Goal: Information Seeking & Learning: Learn about a topic

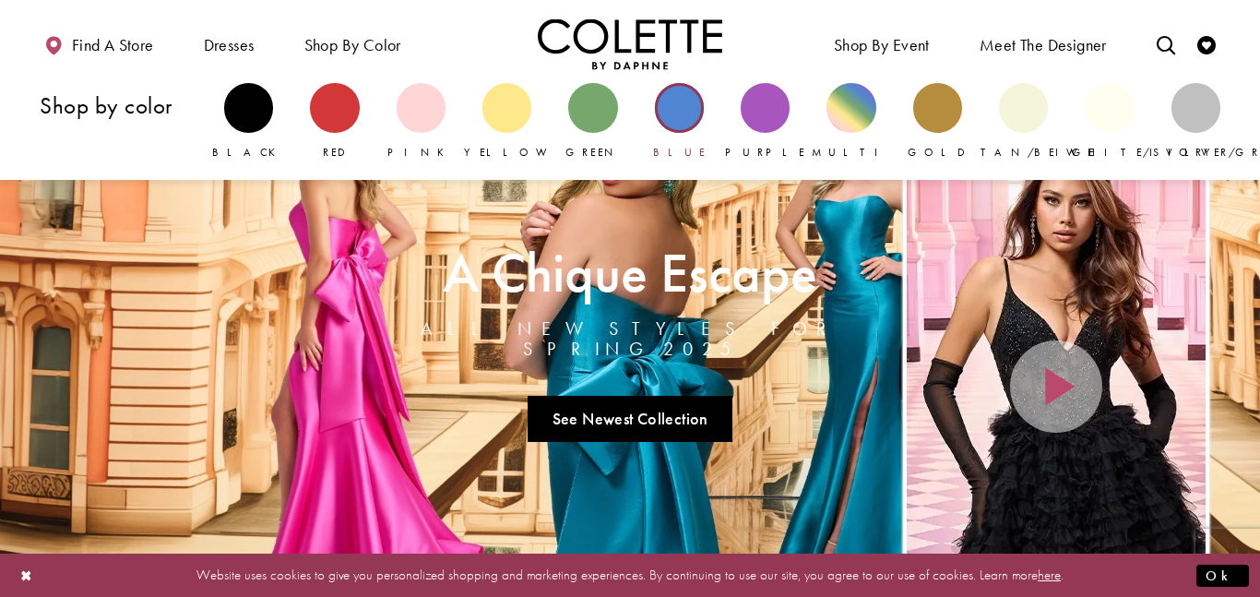
click at [682, 116] on div "Primary block" at bounding box center [679, 107] width 49 height 49
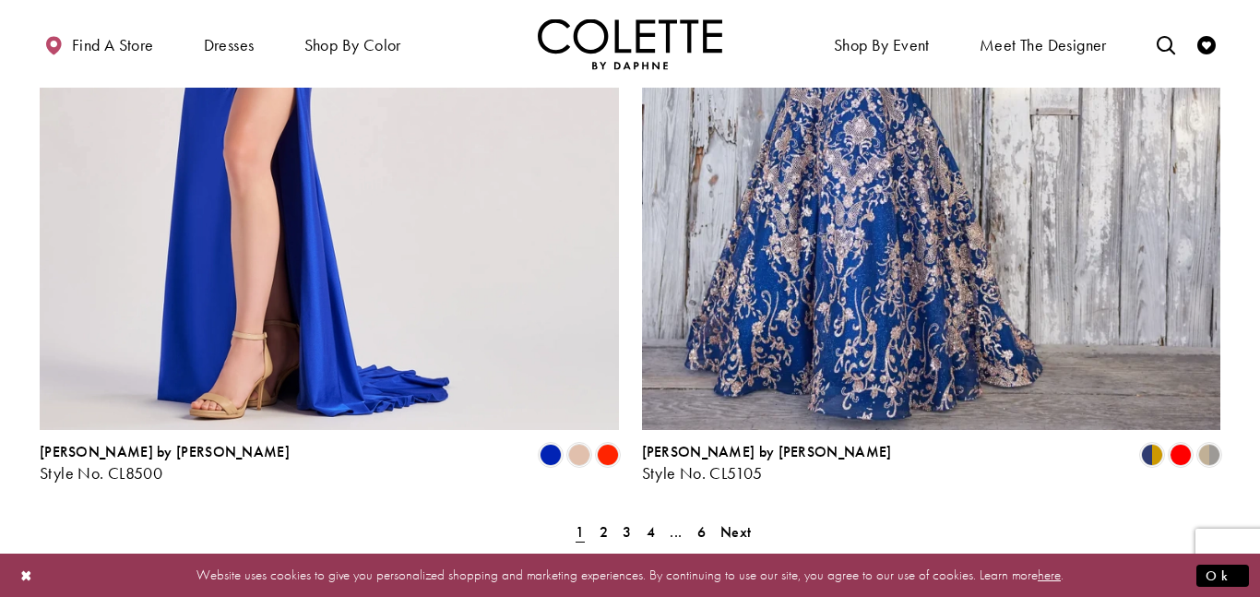
scroll to position [3361, 0]
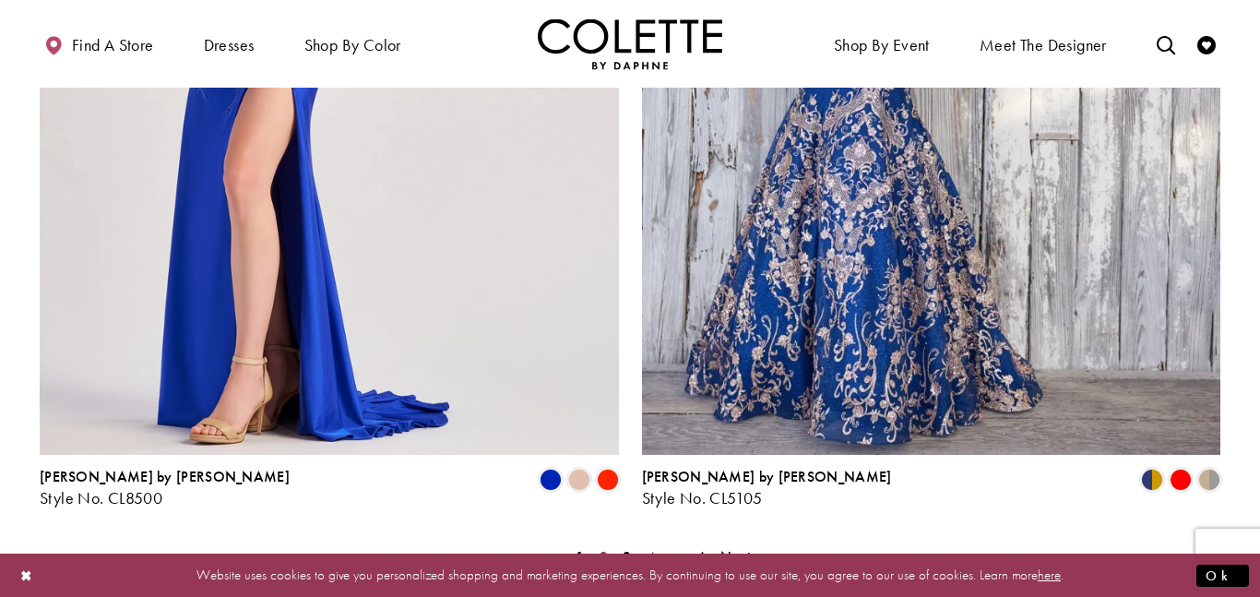
click at [609, 544] on link "2" at bounding box center [603, 557] width 19 height 27
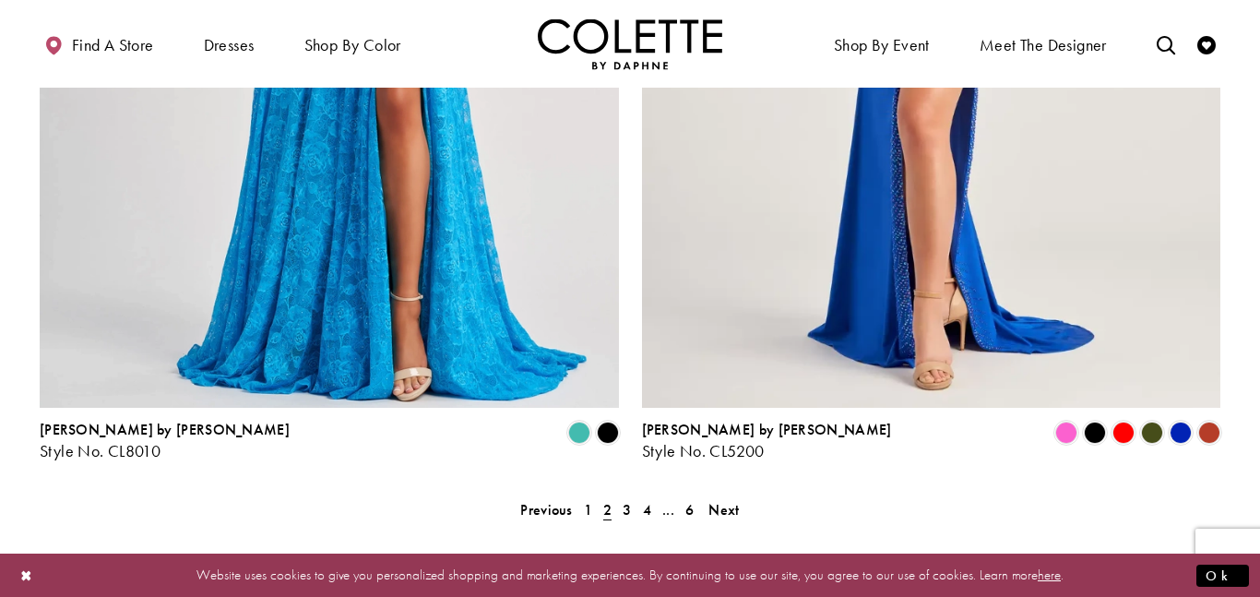
scroll to position [3328, 0]
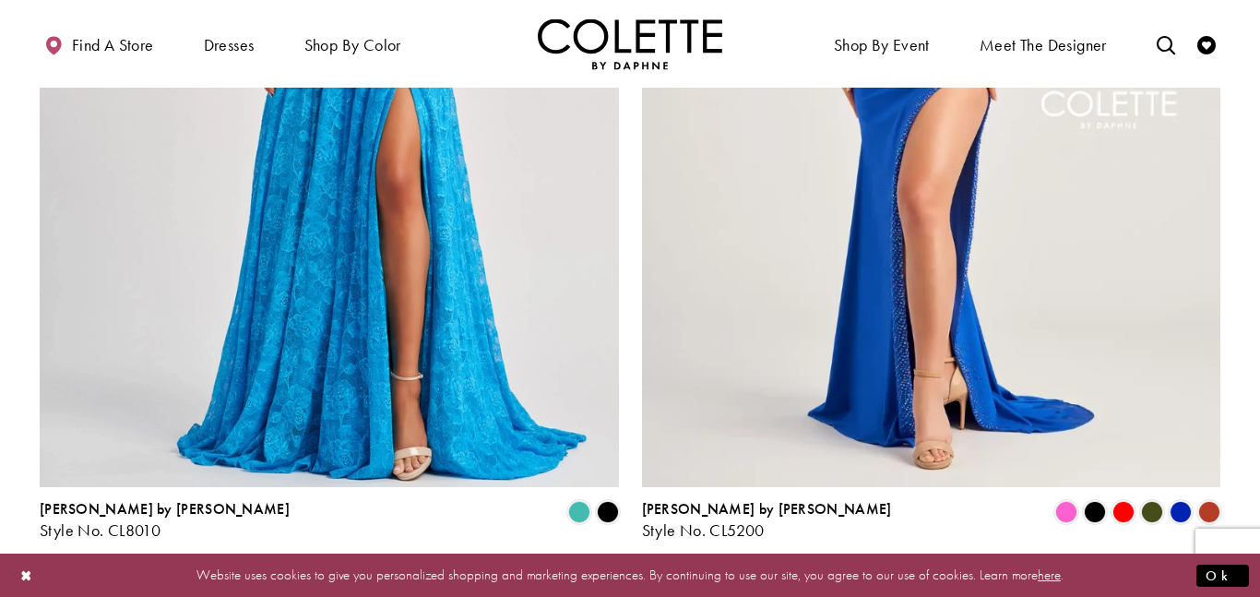
click at [624, 579] on span "3" at bounding box center [627, 588] width 8 height 19
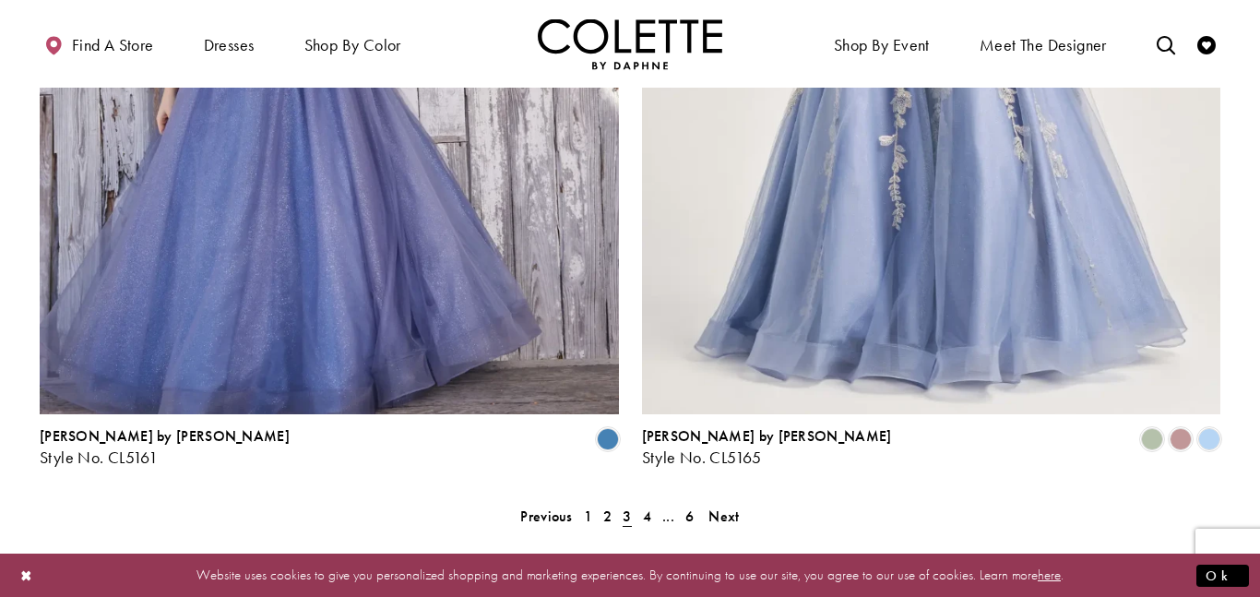
scroll to position [3416, 0]
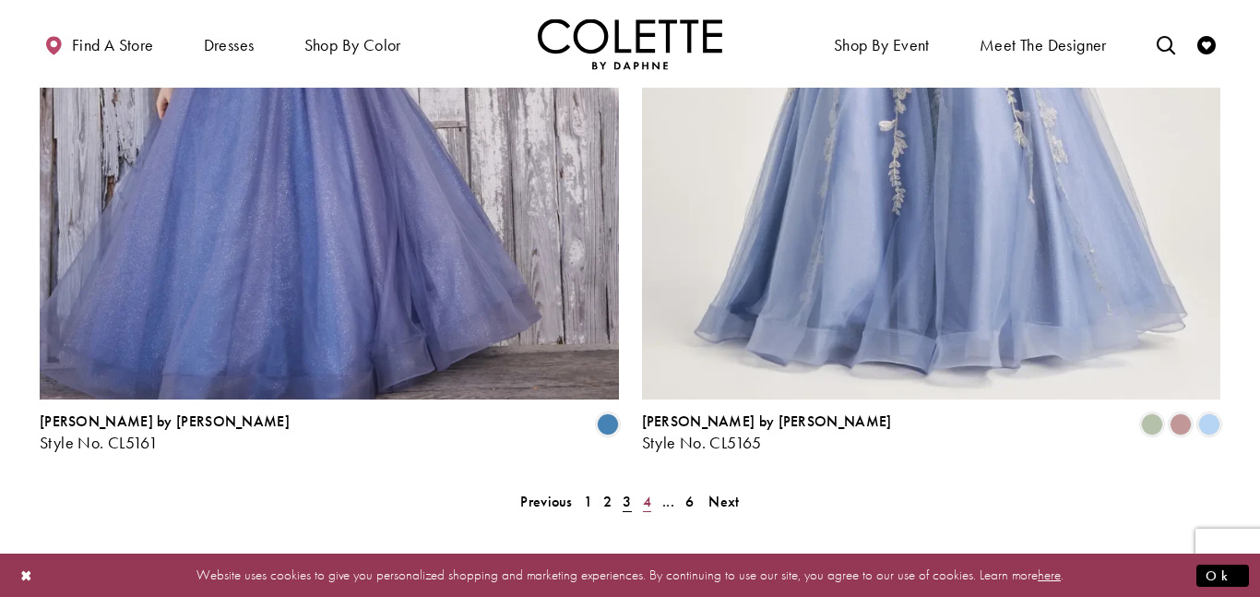
click at [645, 492] on span "4" at bounding box center [647, 501] width 8 height 19
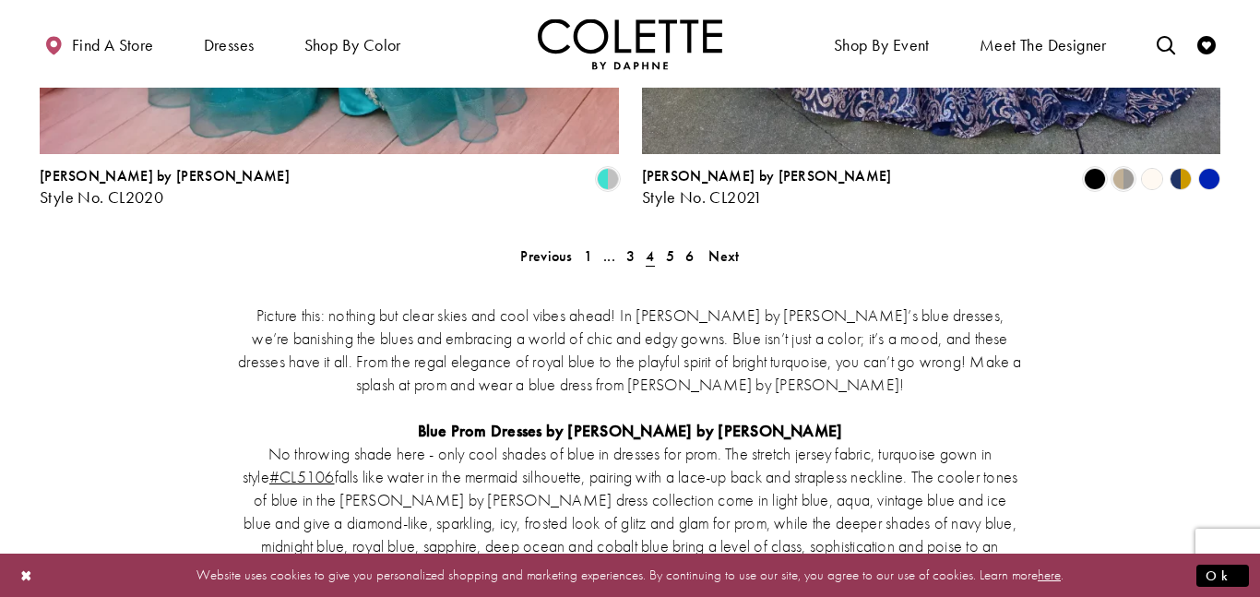
scroll to position [3582, 0]
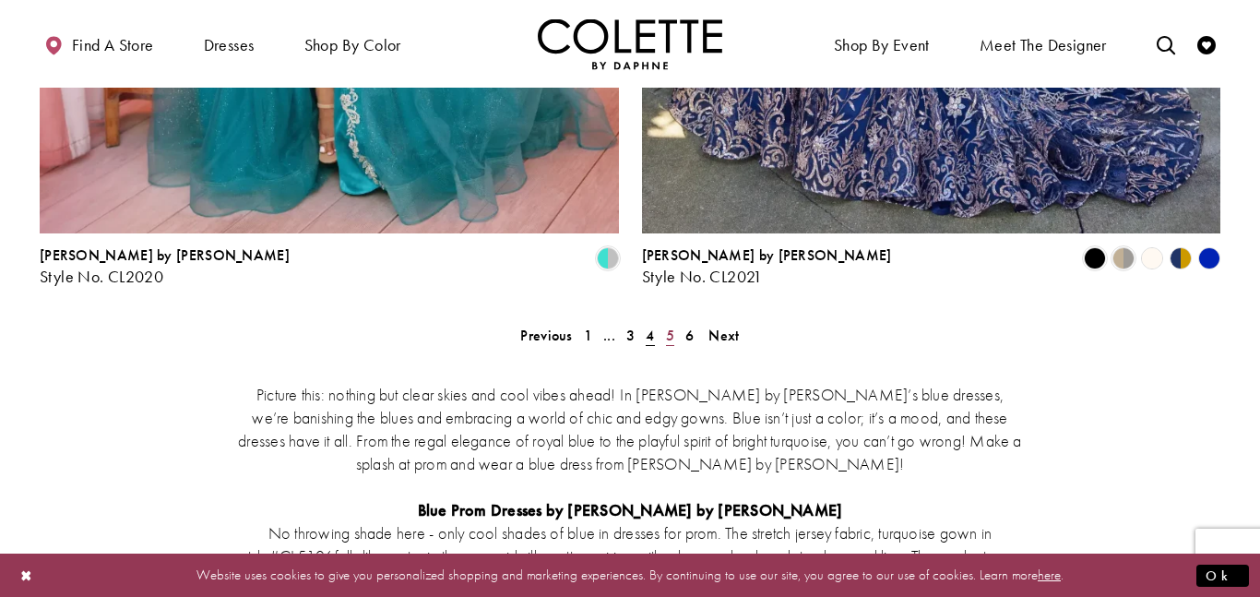
click at [664, 322] on link "5" at bounding box center [670, 335] width 19 height 27
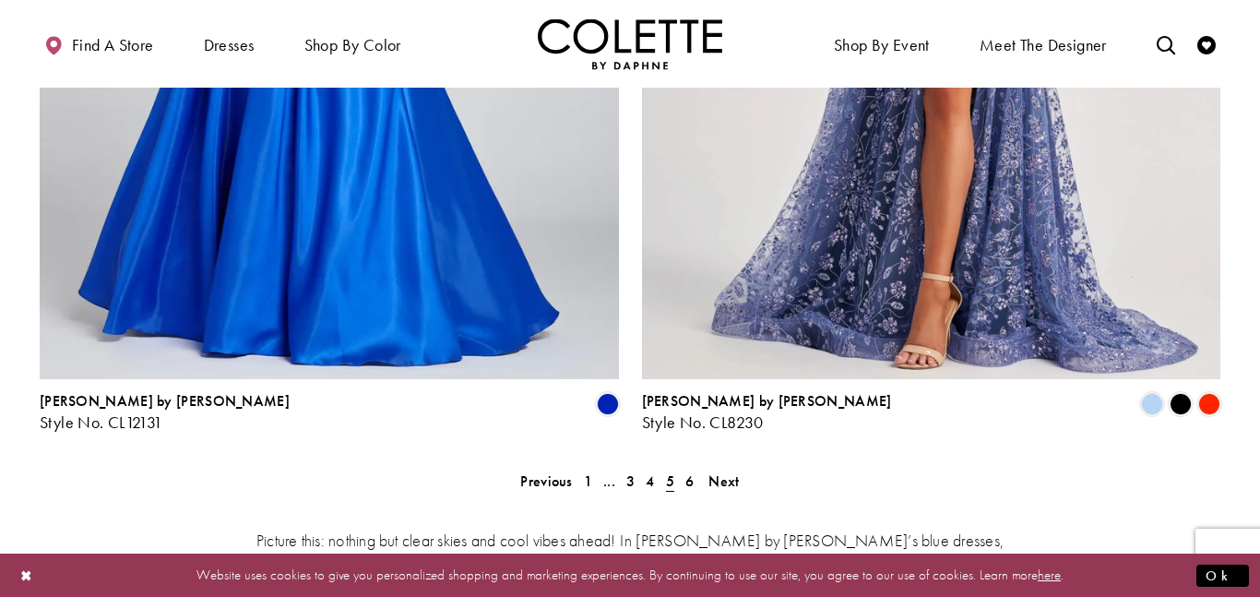
scroll to position [3434, 0]
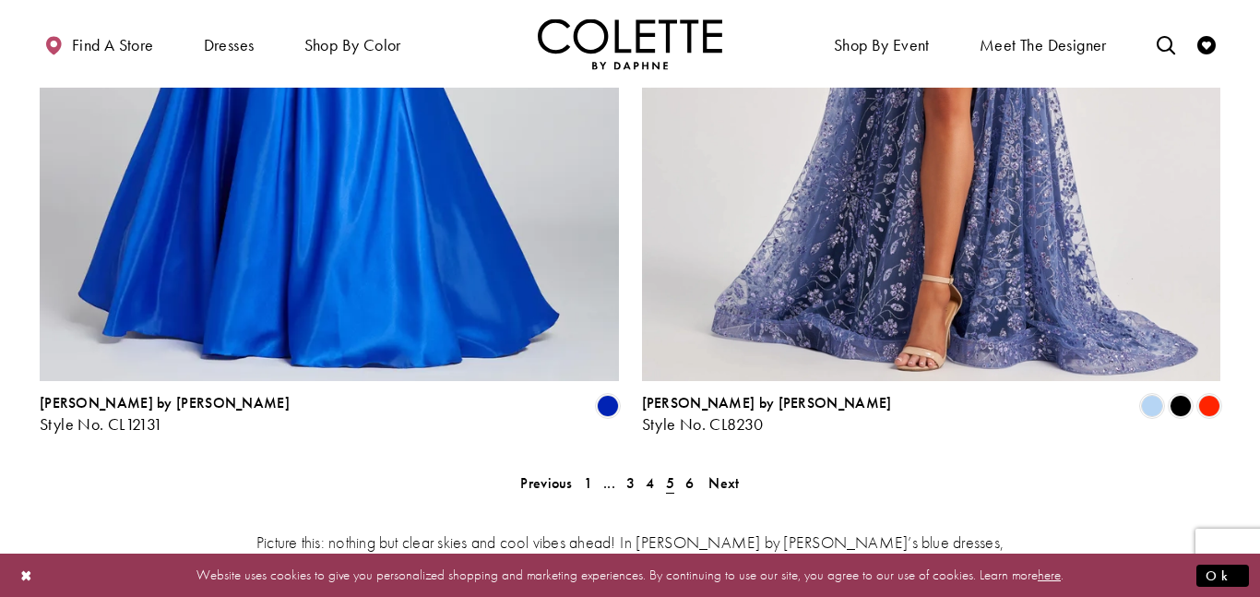
click at [688, 473] on span "6" at bounding box center [690, 482] width 8 height 19
